Goal: Obtain resource: Download file/media

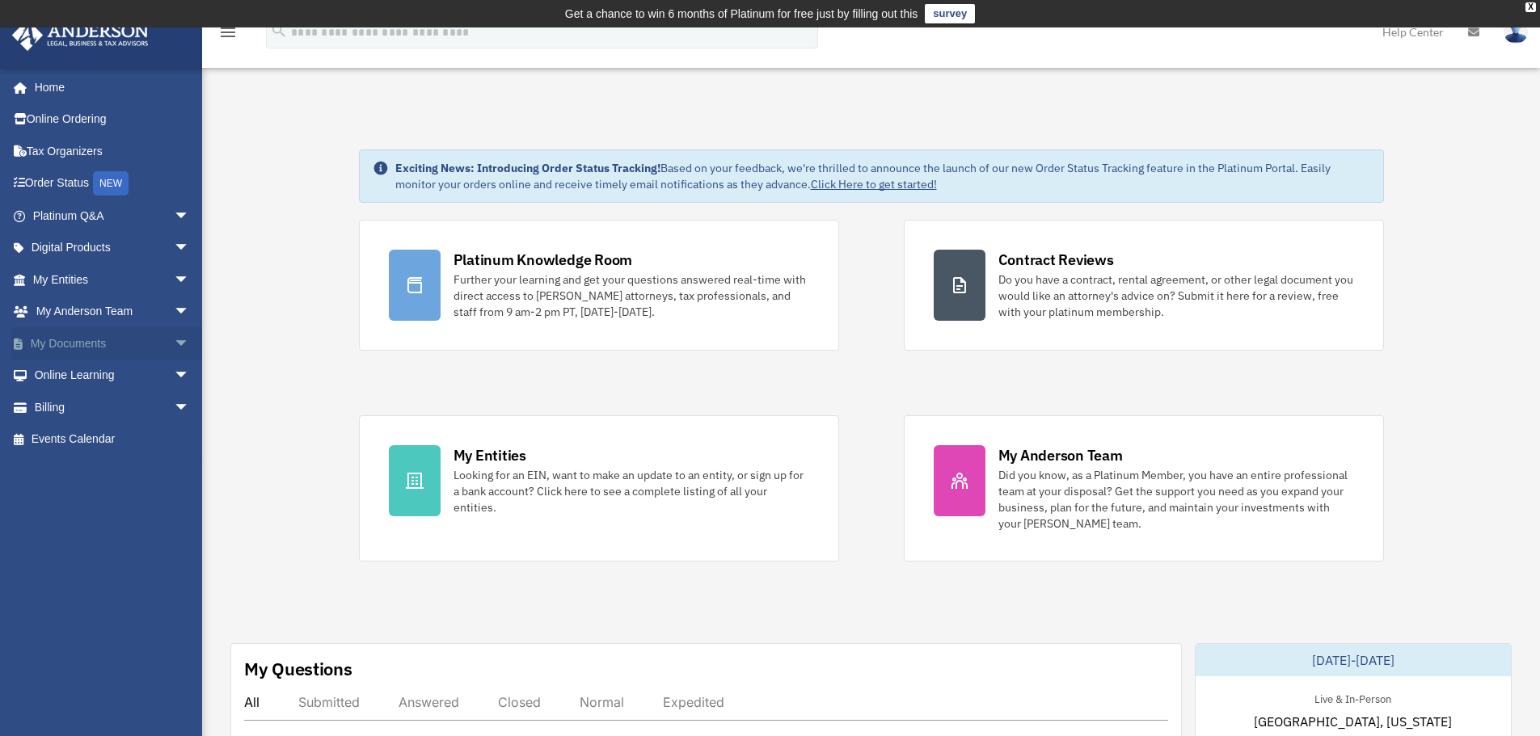
click at [70, 345] on link "My Documents arrow_drop_down" at bounding box center [112, 343] width 203 height 32
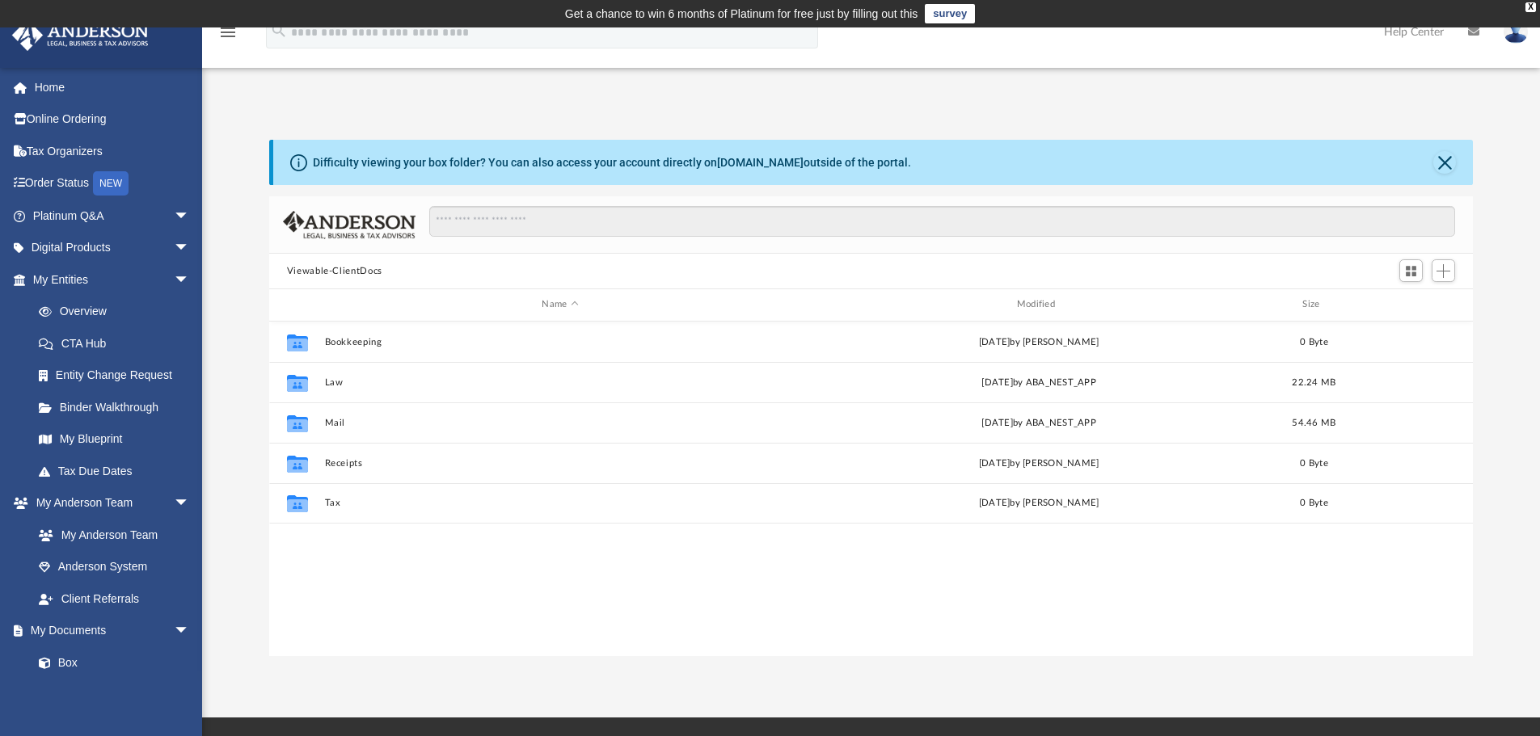
scroll to position [356, 1191]
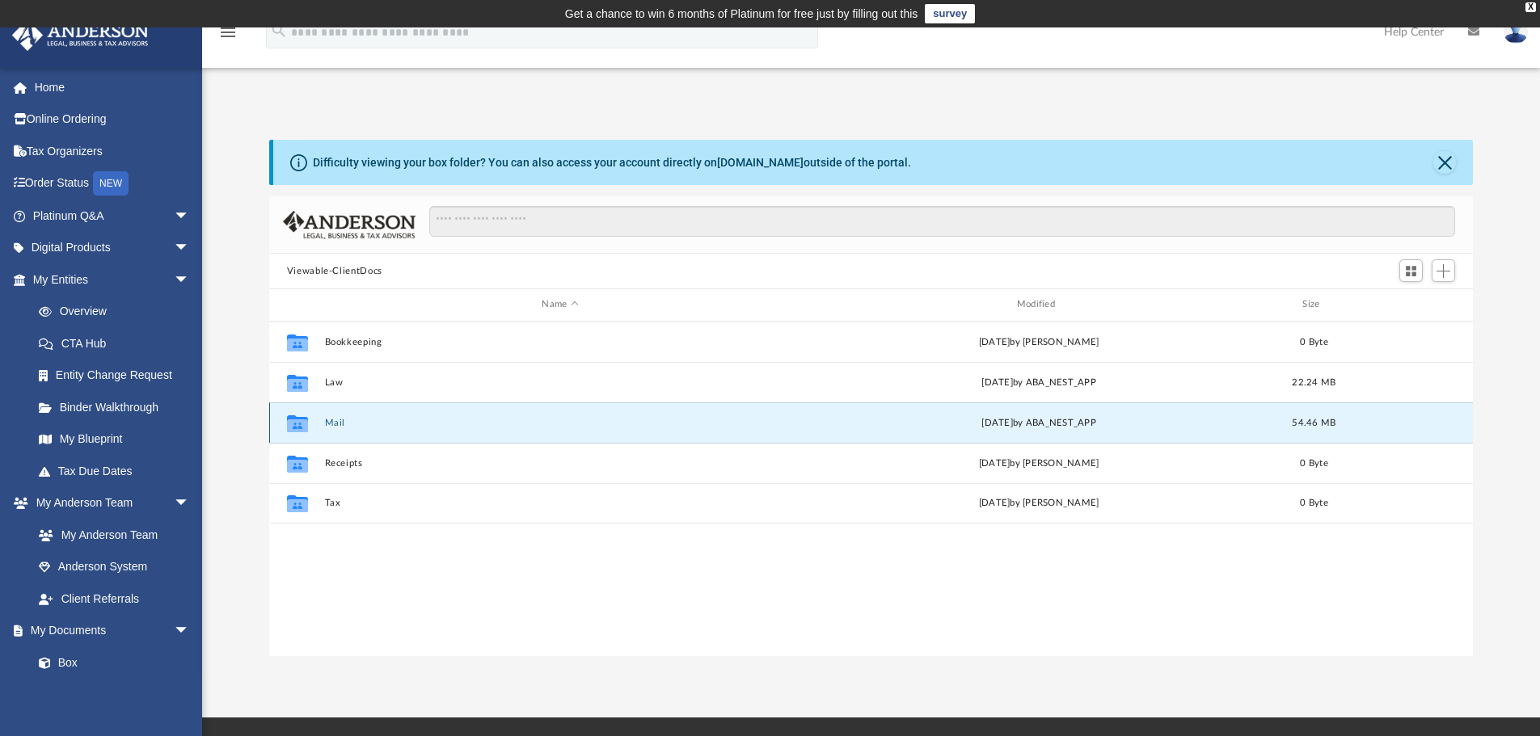
click at [343, 422] on button "Mail" at bounding box center [559, 423] width 471 height 11
click at [332, 424] on button "Mail" at bounding box center [559, 423] width 471 height 11
click at [332, 423] on button "Mail" at bounding box center [559, 423] width 471 height 11
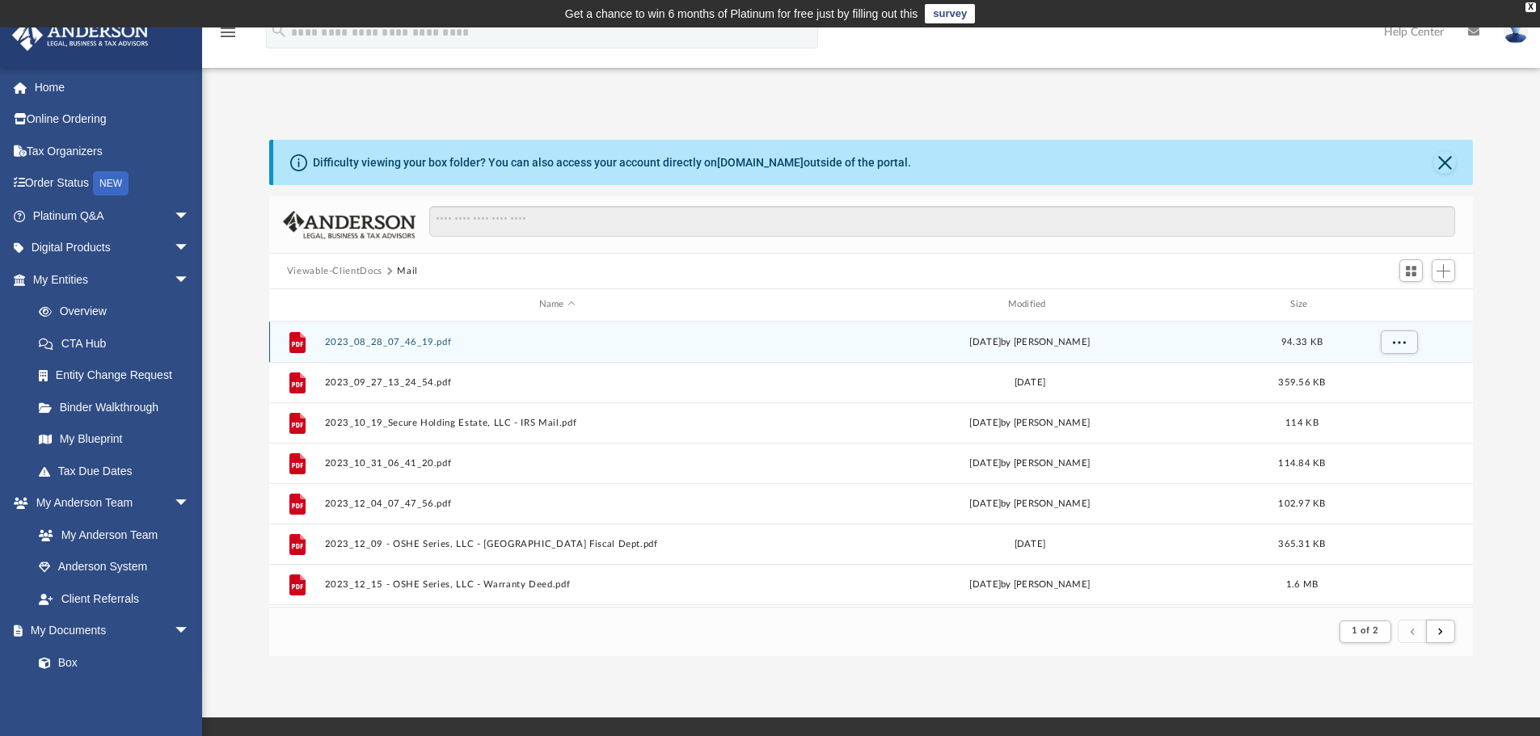
scroll to position [305, 1191]
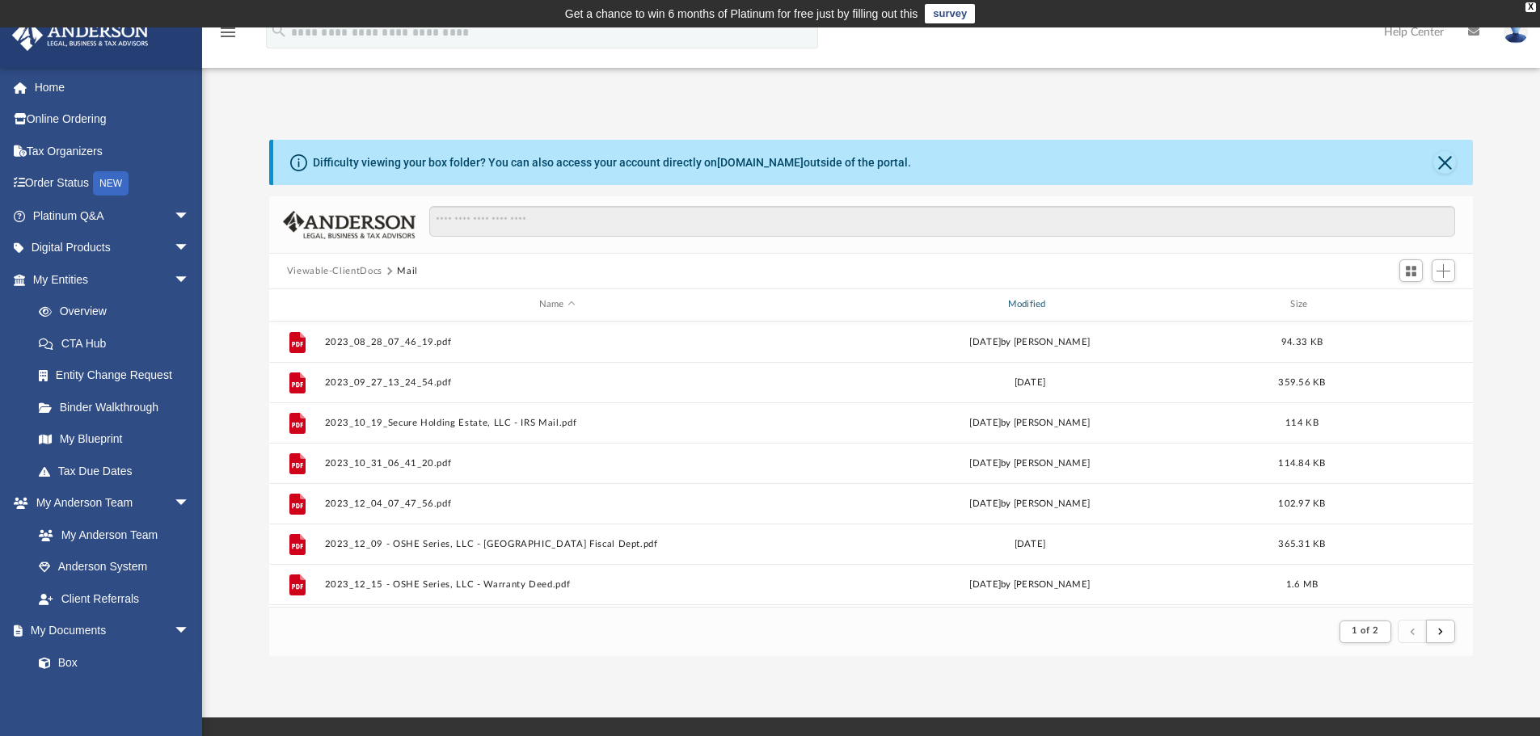
click at [1033, 306] on div "Modified" at bounding box center [1029, 304] width 466 height 15
click at [1026, 304] on div "Modified" at bounding box center [1029, 304] width 466 height 15
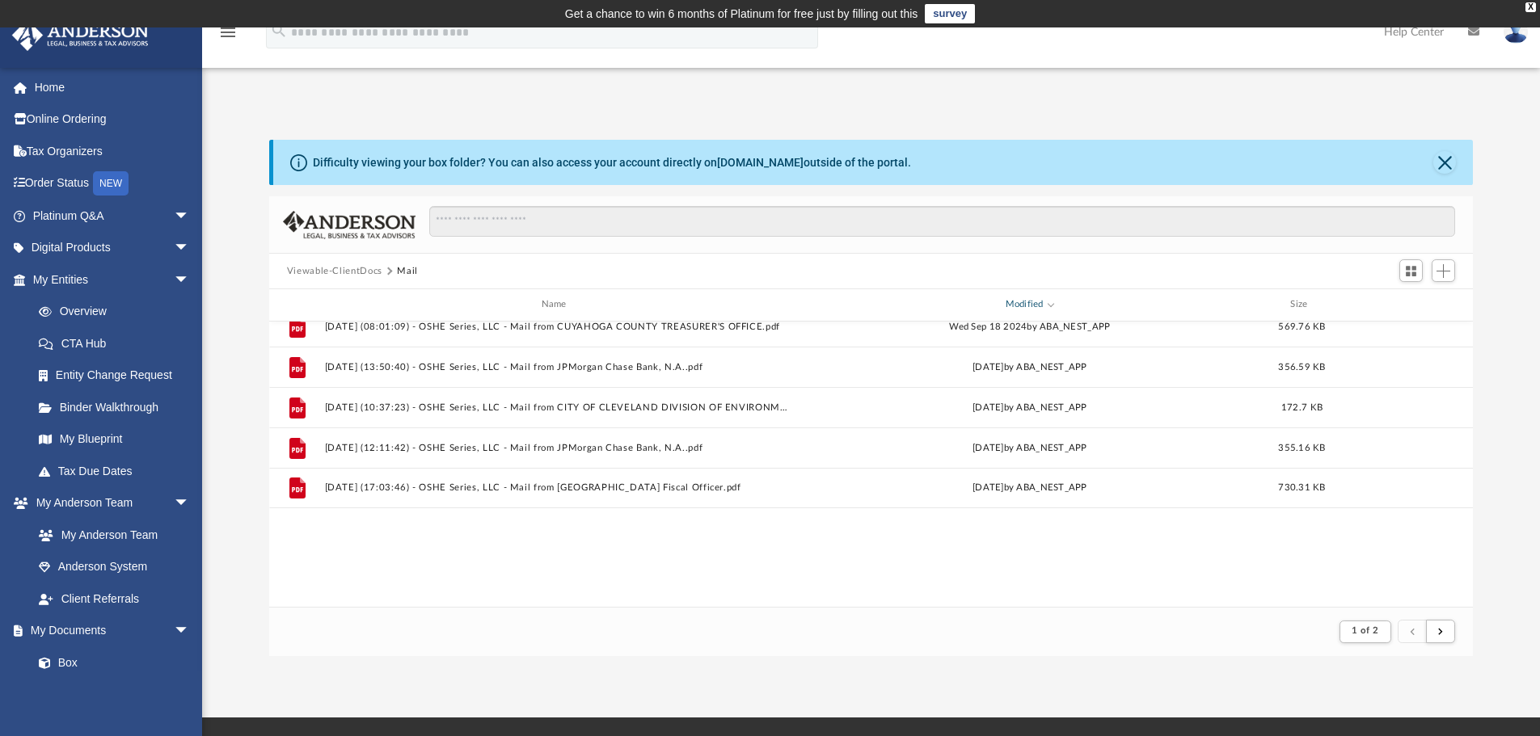
scroll to position [1169, 0]
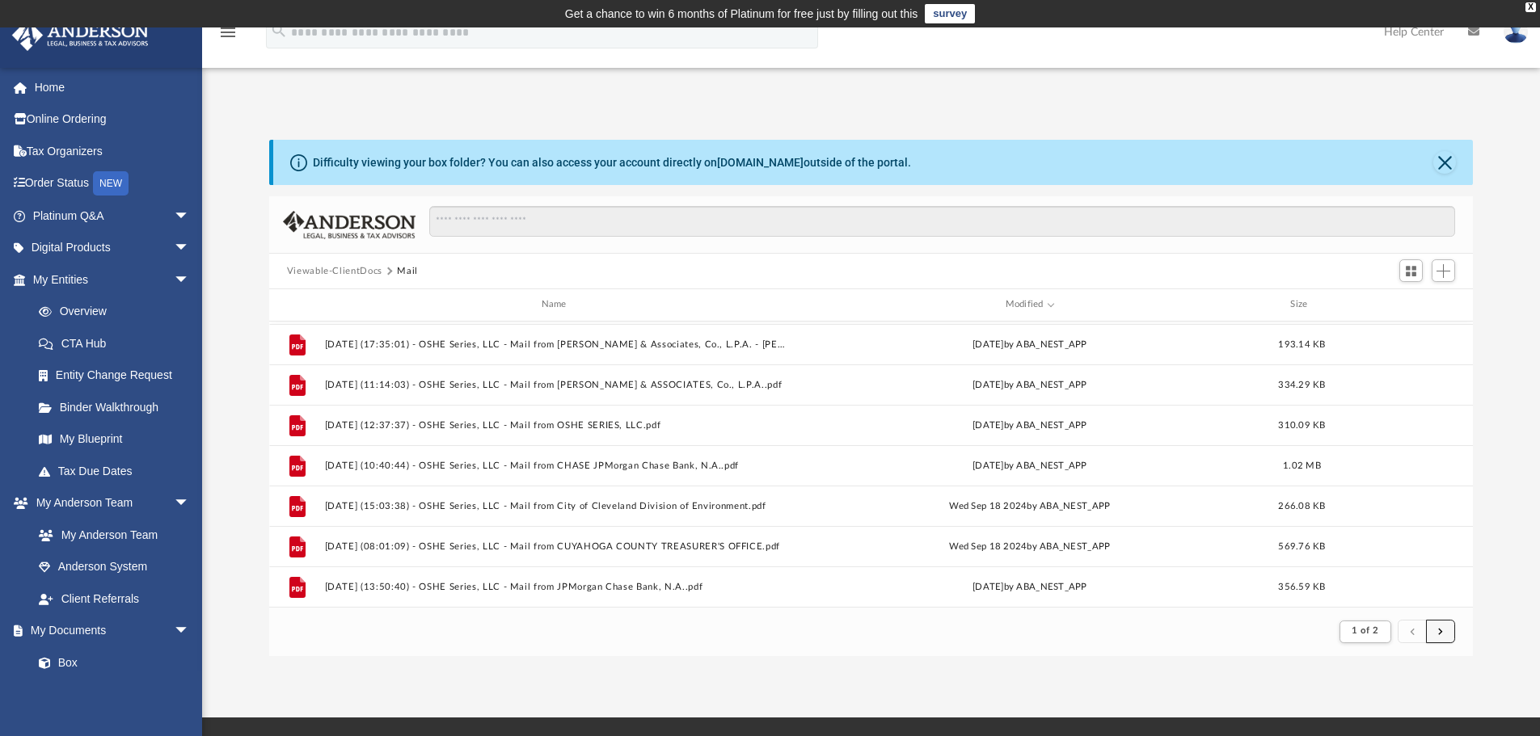
click at [1444, 630] on button "submit" at bounding box center [1440, 631] width 29 height 23
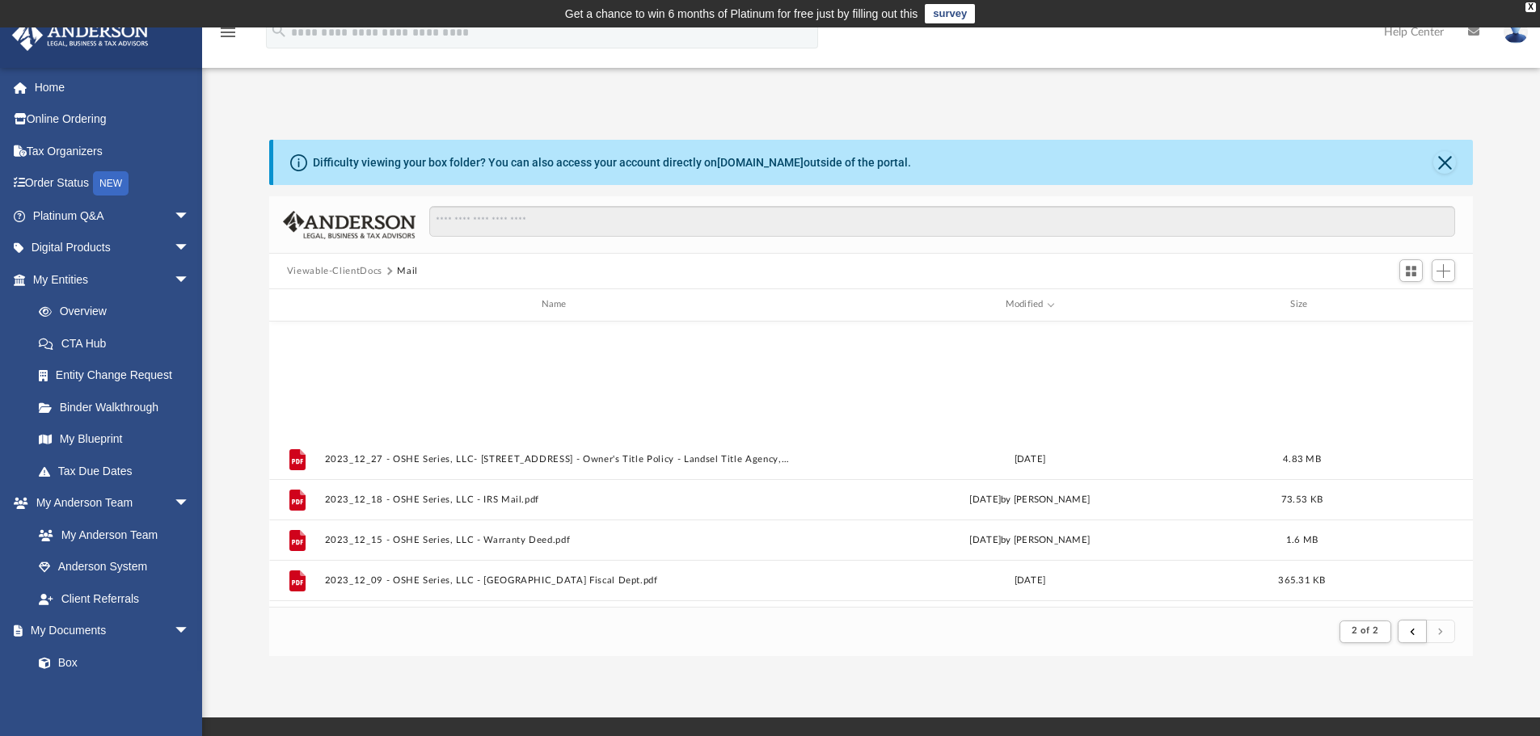
scroll to position [0, 0]
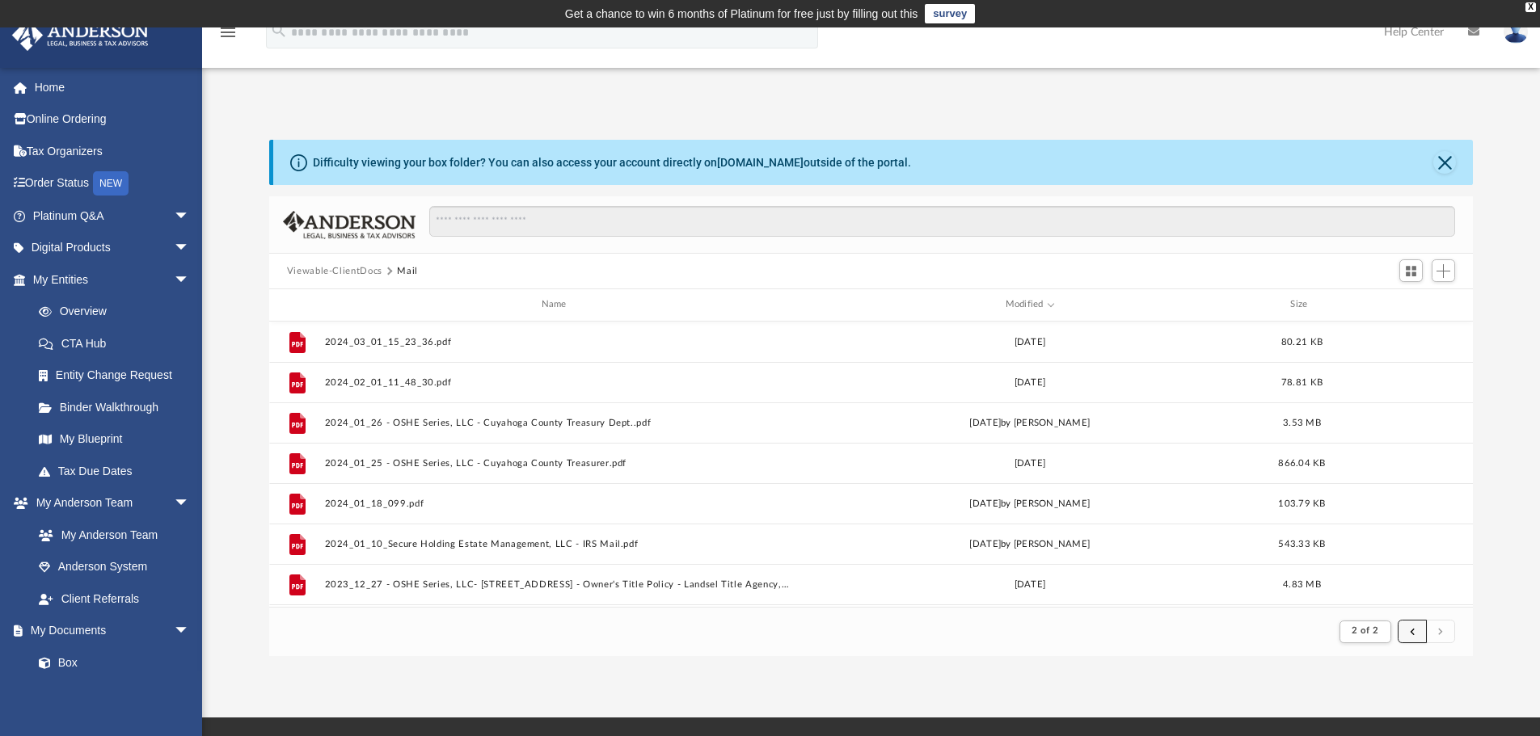
click at [1414, 634] on button "submit" at bounding box center [1411, 631] width 29 height 23
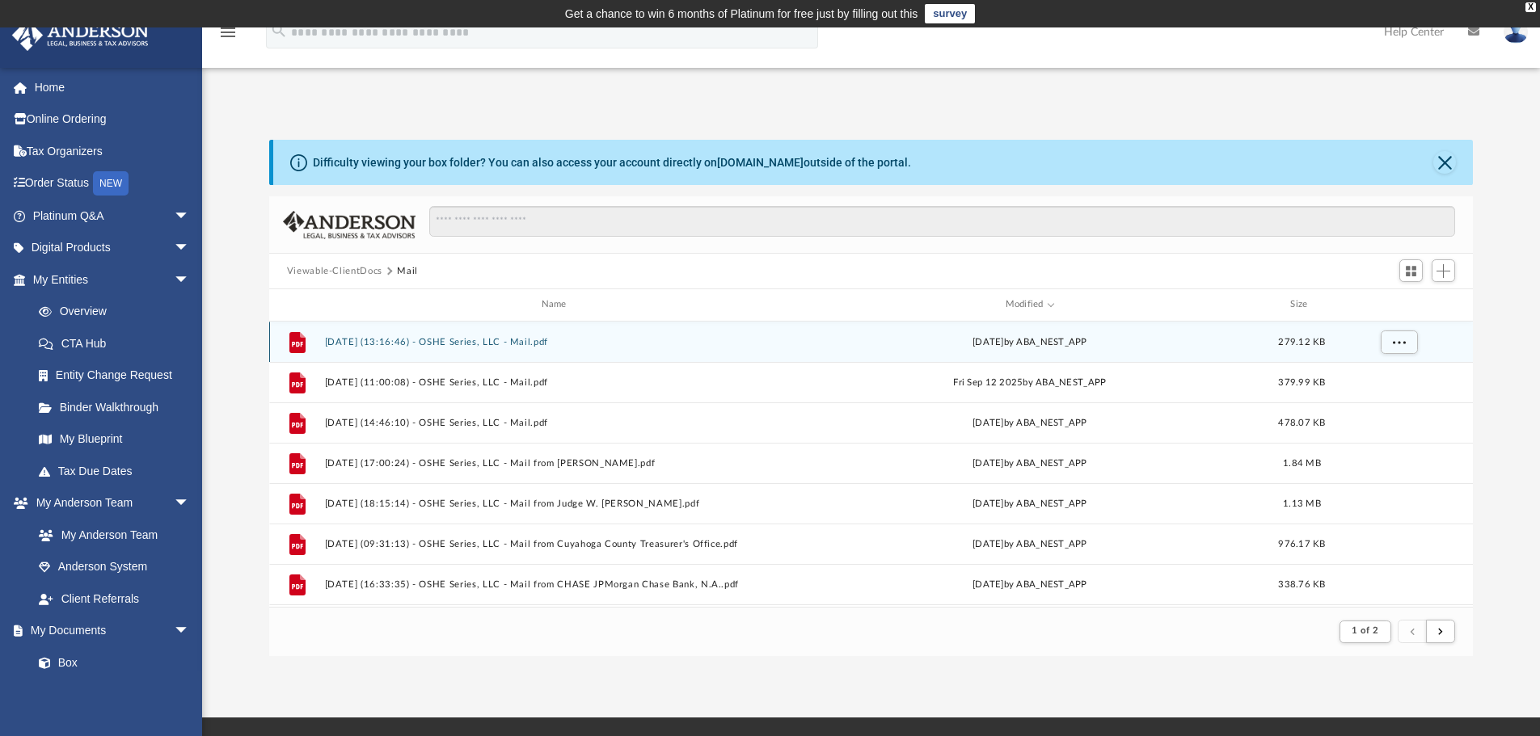
click at [413, 340] on button "[DATE] (13:16:46) - OSHE Series, LLC - Mail.pdf" at bounding box center [557, 342] width 466 height 11
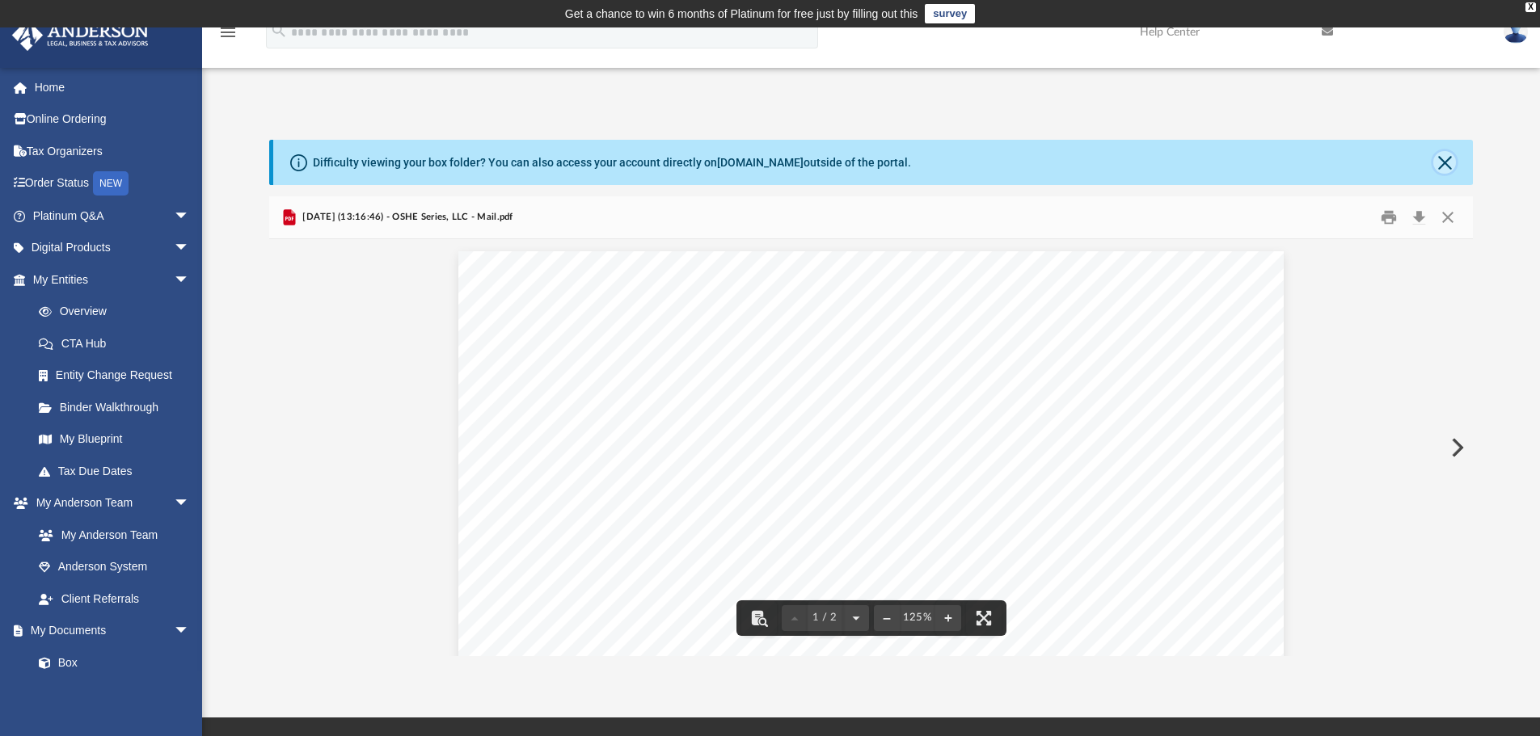
click at [1443, 158] on button "Close" at bounding box center [1444, 162] width 23 height 23
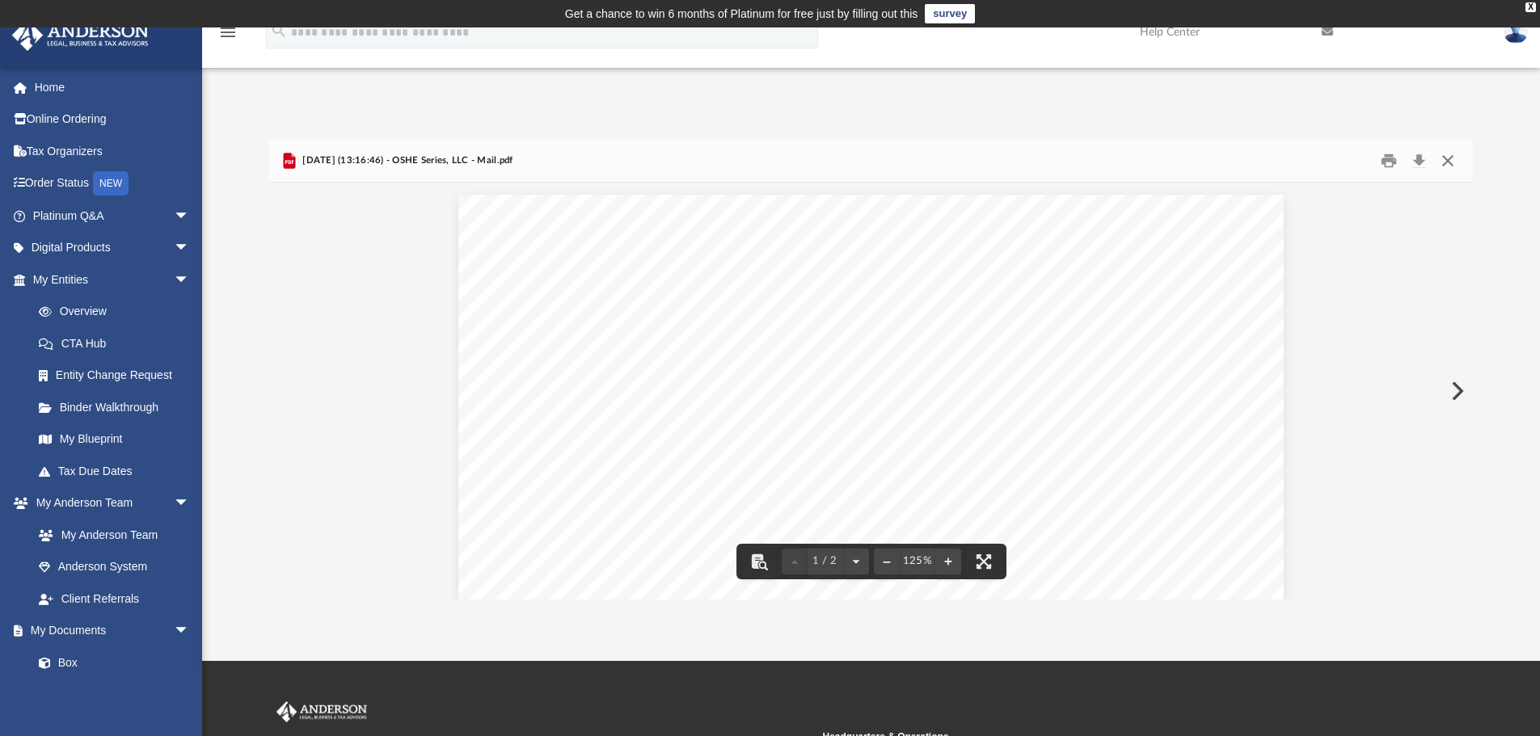
click at [1450, 162] on button "Close" at bounding box center [1447, 161] width 29 height 25
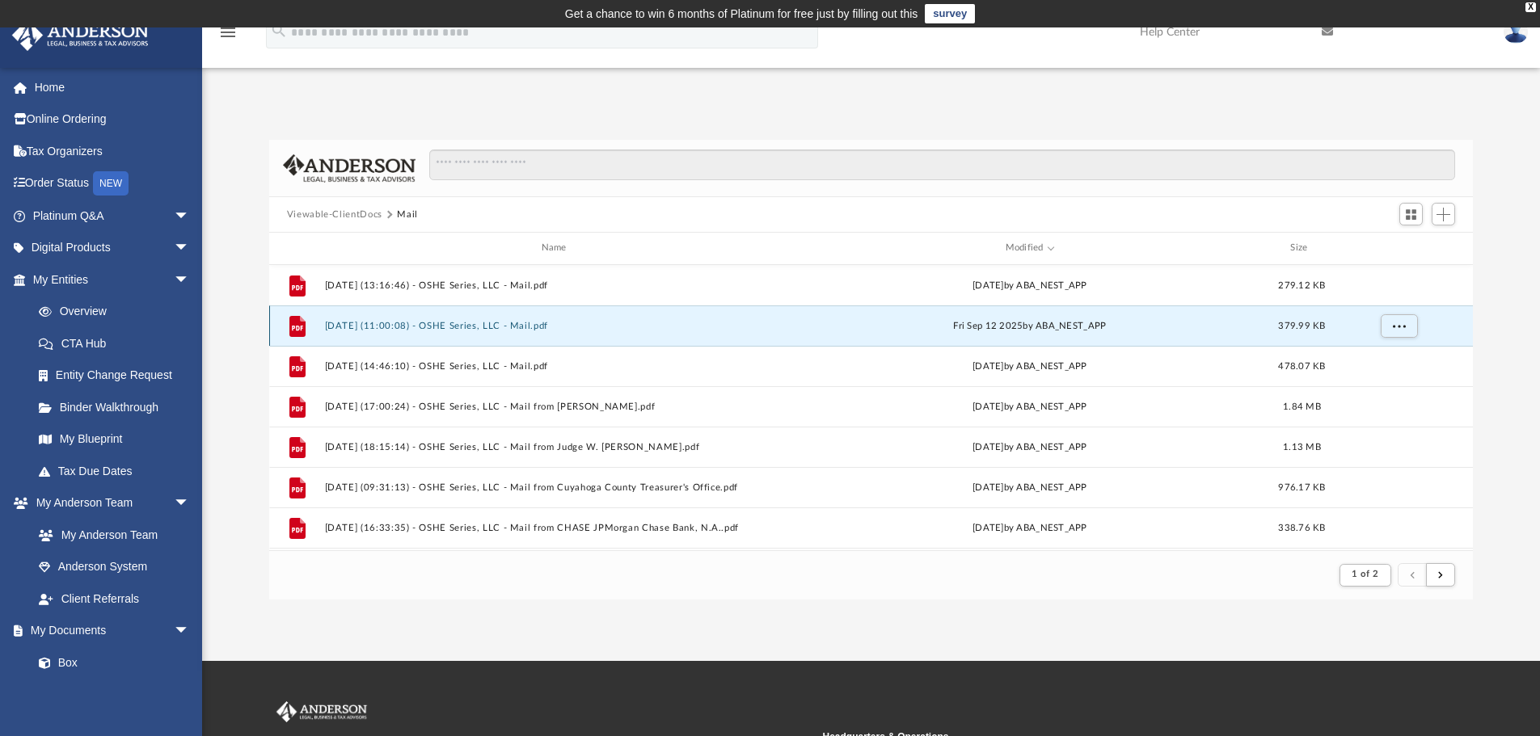
click at [468, 325] on button "[DATE] (11:00:08) - OSHE Series, LLC - Mail.pdf" at bounding box center [557, 326] width 466 height 11
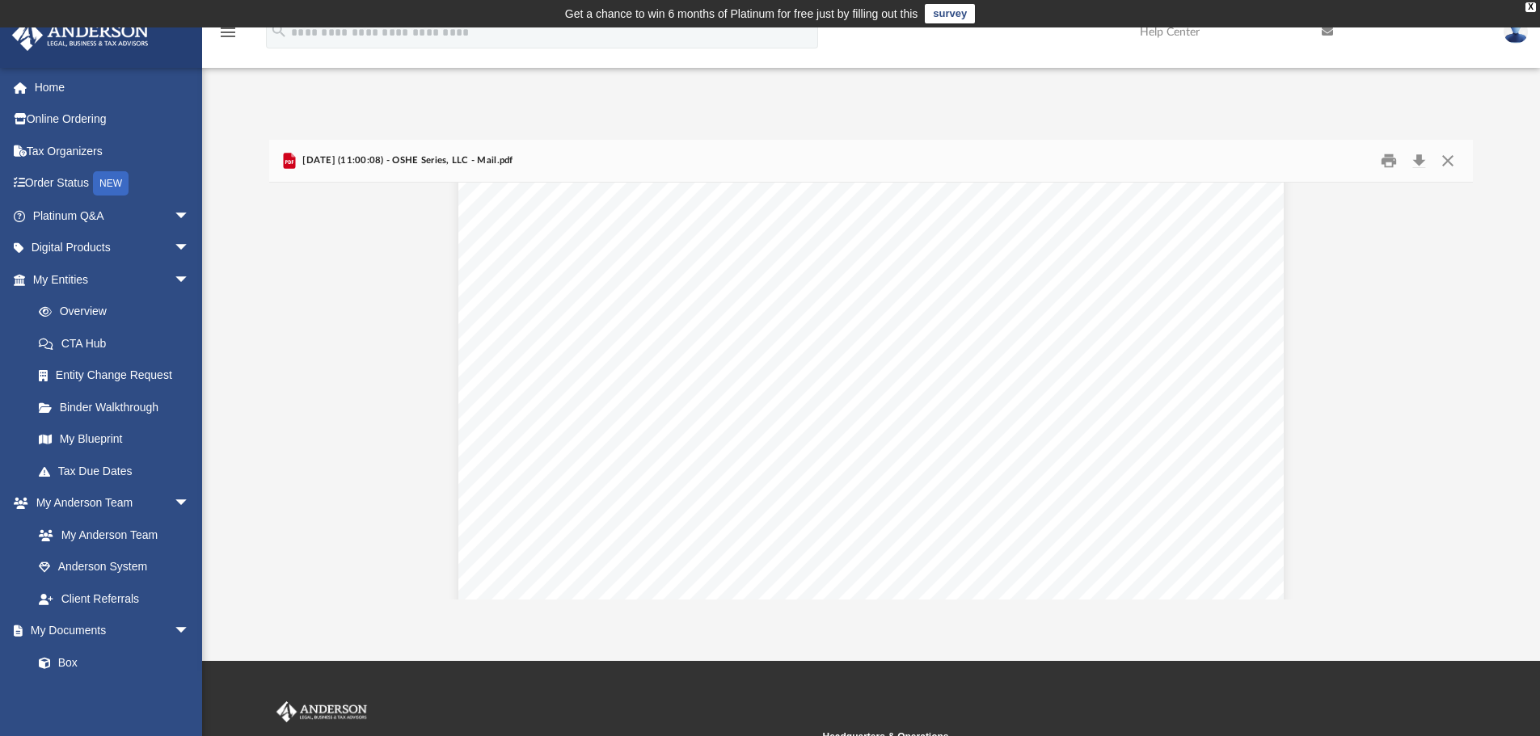
scroll to position [647, 0]
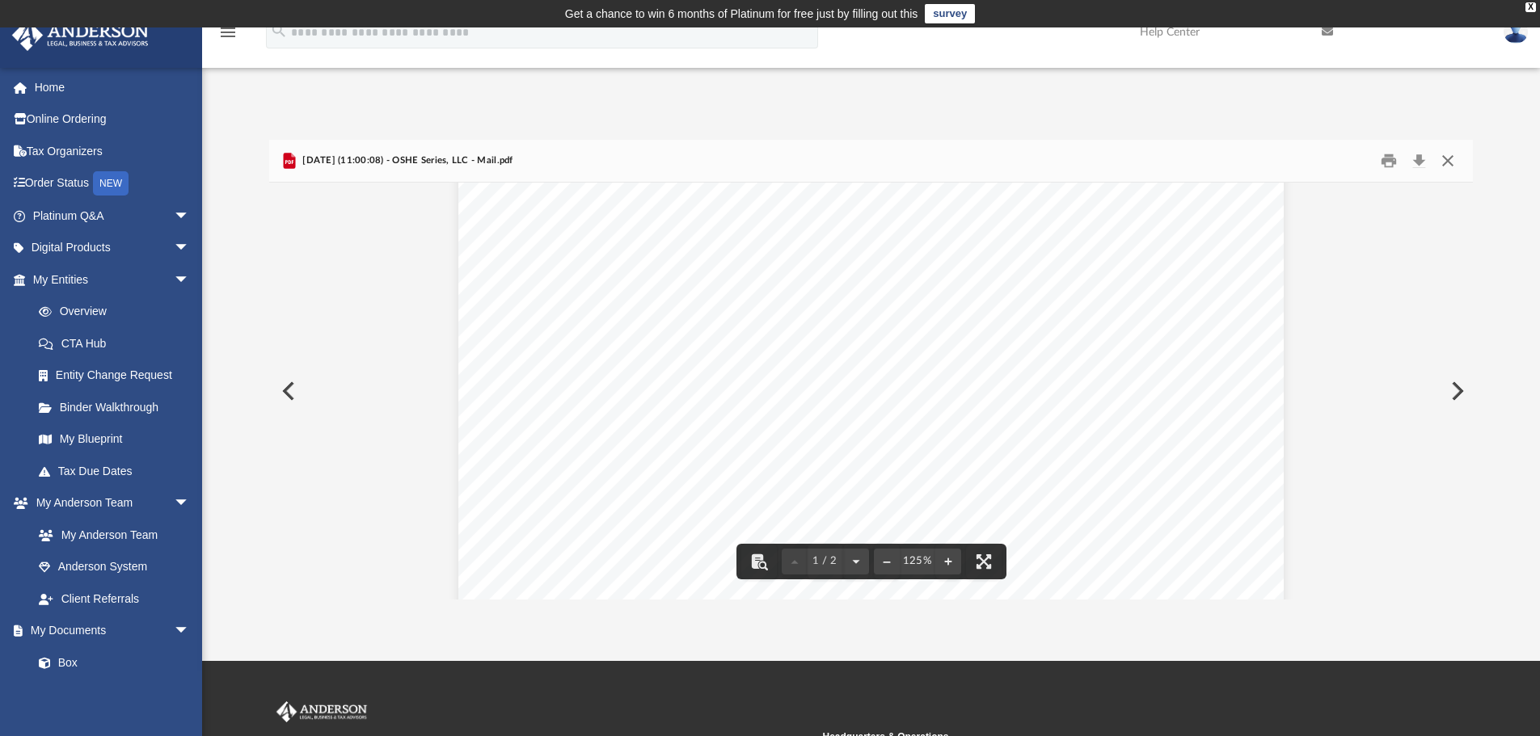
click at [1447, 159] on button "Close" at bounding box center [1447, 161] width 29 height 25
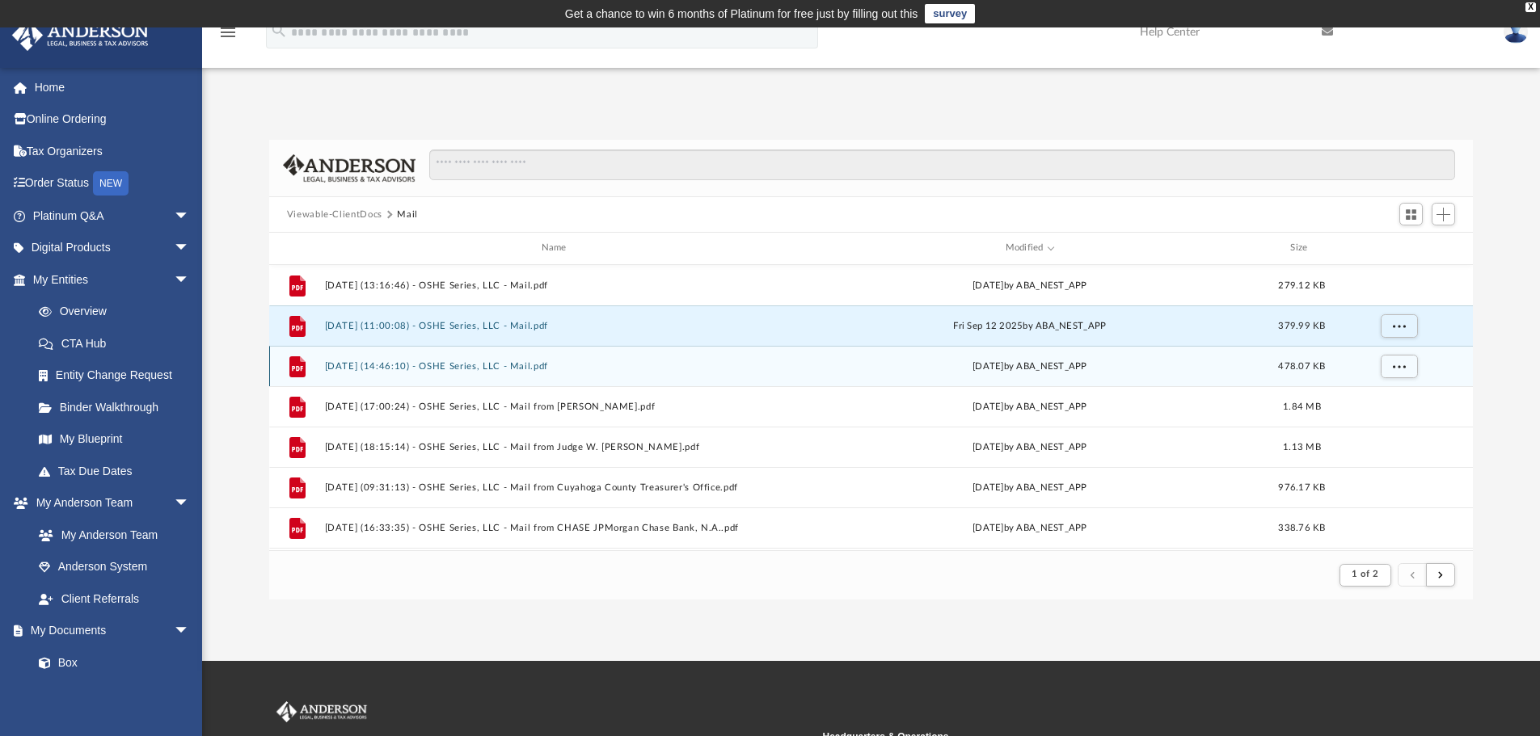
click at [405, 367] on button "[DATE] (14:46:10) - OSHE Series, LLC - Mail.pdf" at bounding box center [557, 366] width 466 height 11
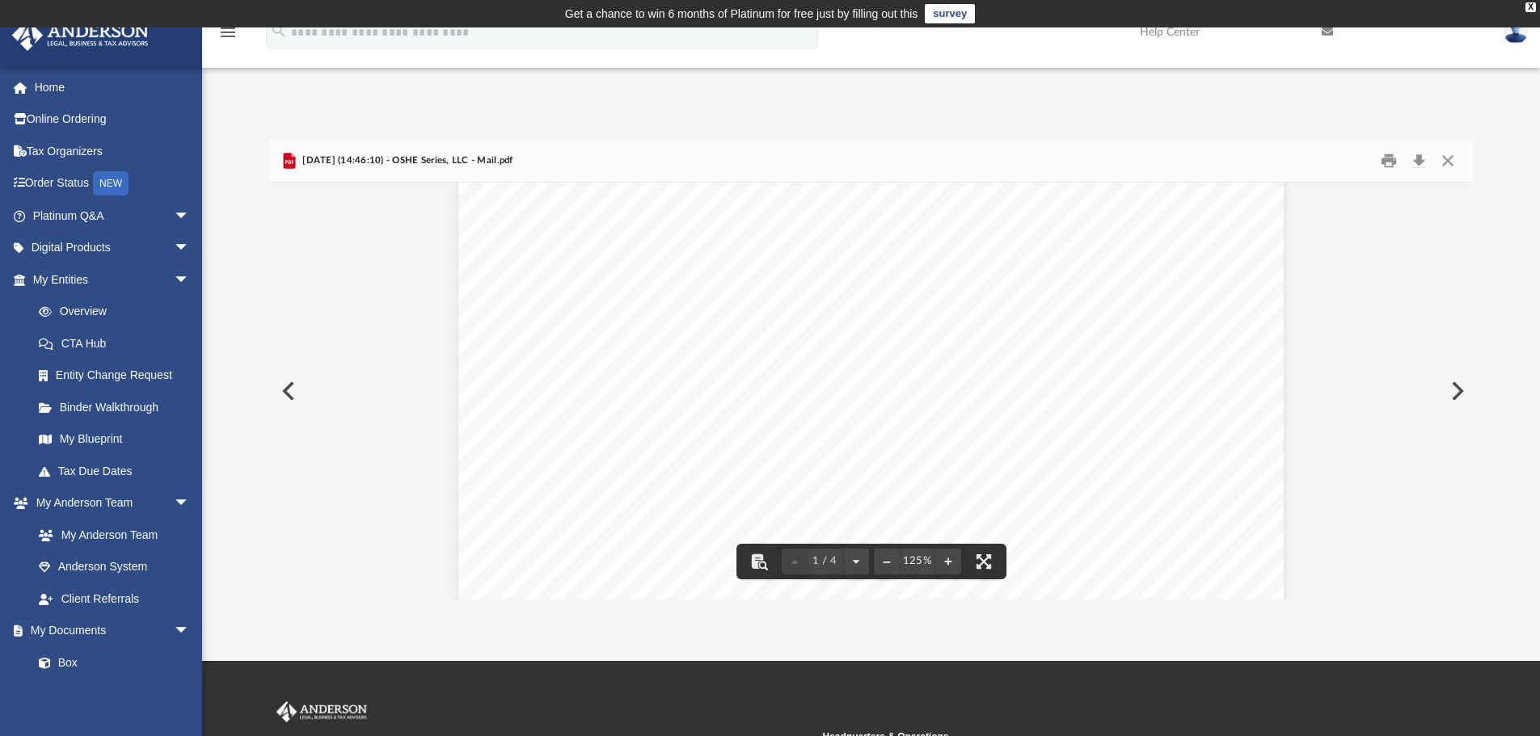
scroll to position [162, 0]
click at [1452, 162] on button "Close" at bounding box center [1447, 161] width 29 height 25
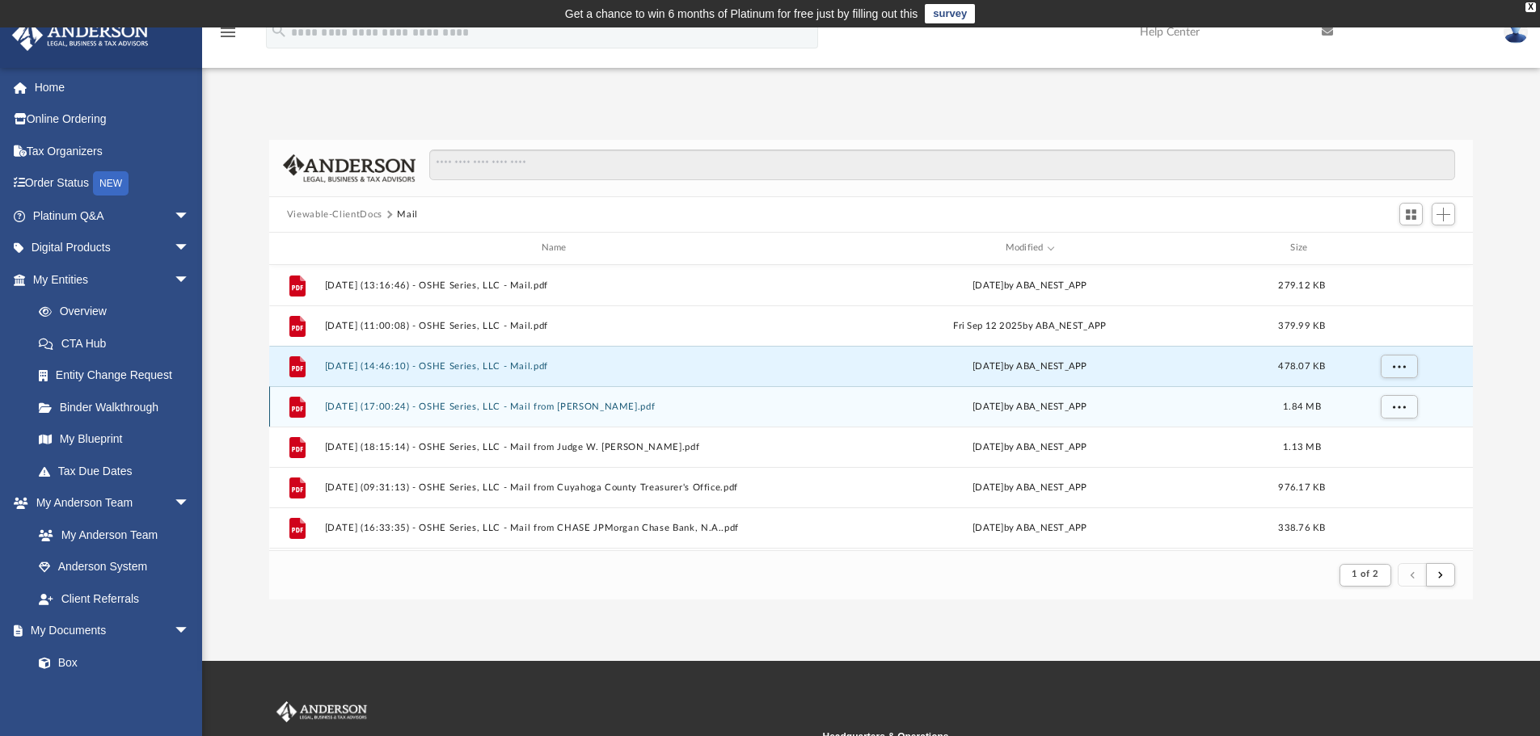
click at [476, 407] on button "[DATE] (17:00:24) - OSHE Series, LLC - Mail from [PERSON_NAME].pdf" at bounding box center [557, 407] width 466 height 11
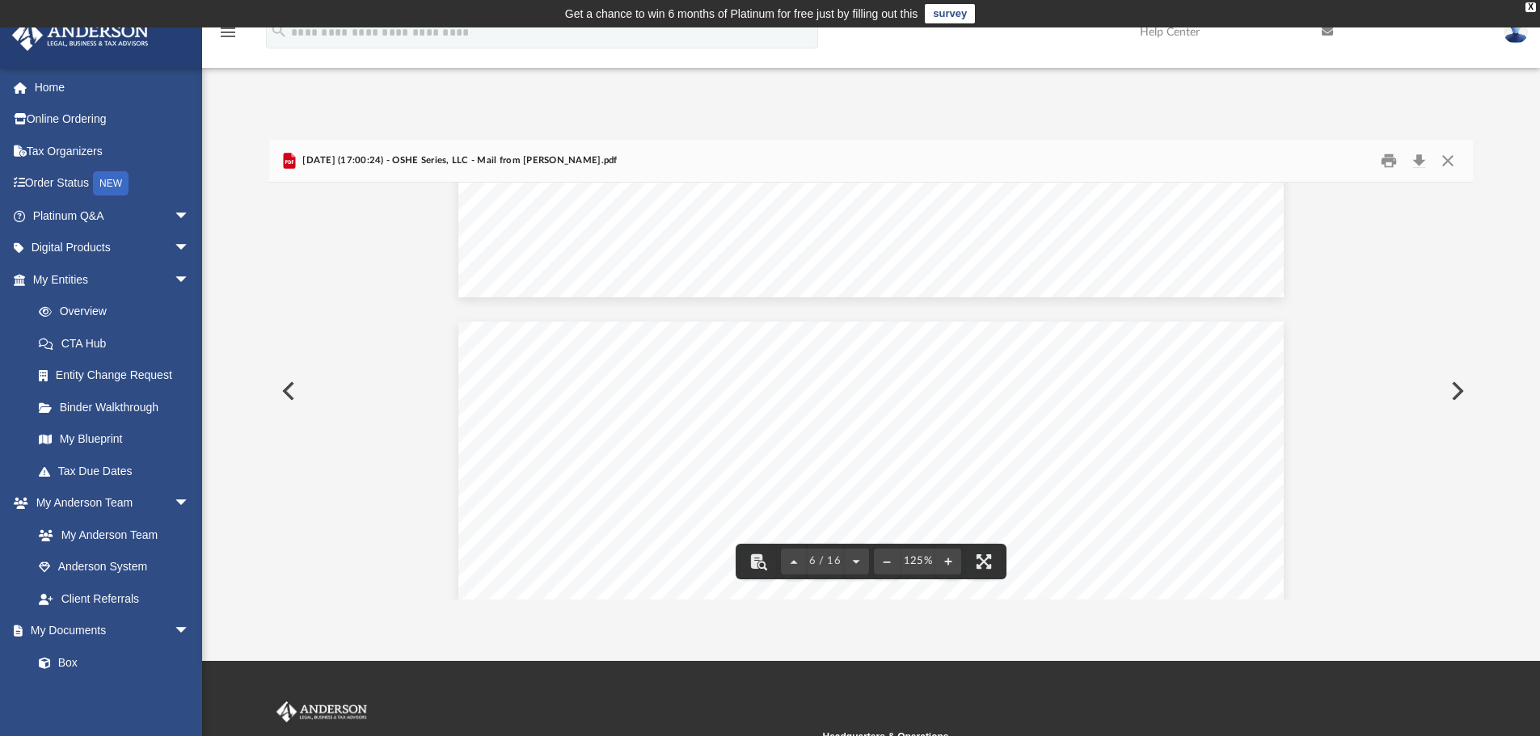
scroll to position [5001, 0]
click at [1456, 162] on button "Close" at bounding box center [1447, 161] width 29 height 25
